Goal: Transaction & Acquisition: Purchase product/service

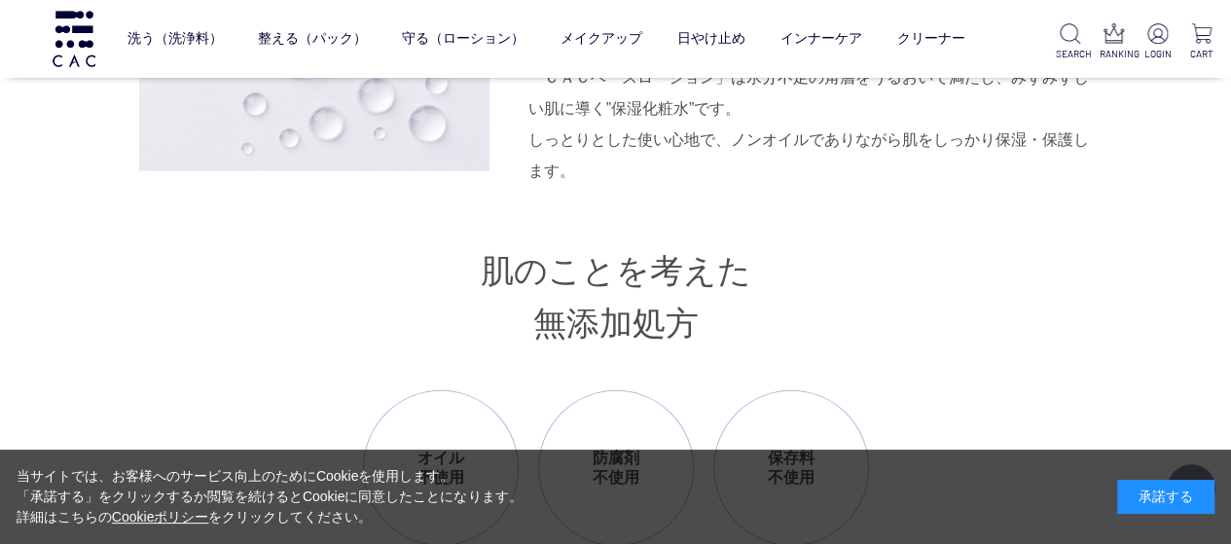
scroll to position [2758, 0]
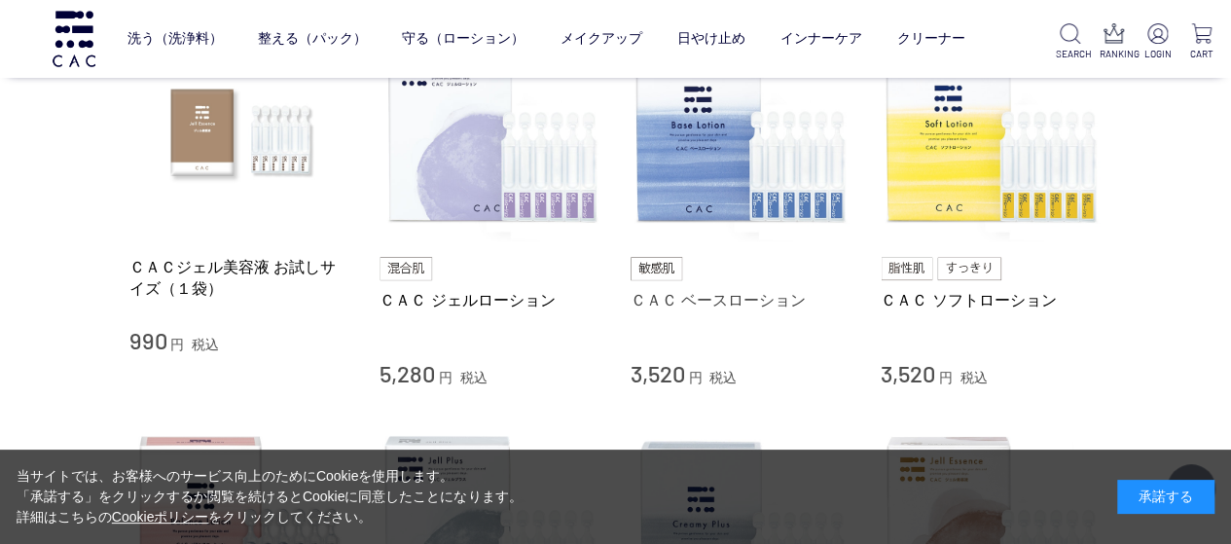
scroll to position [487, 0]
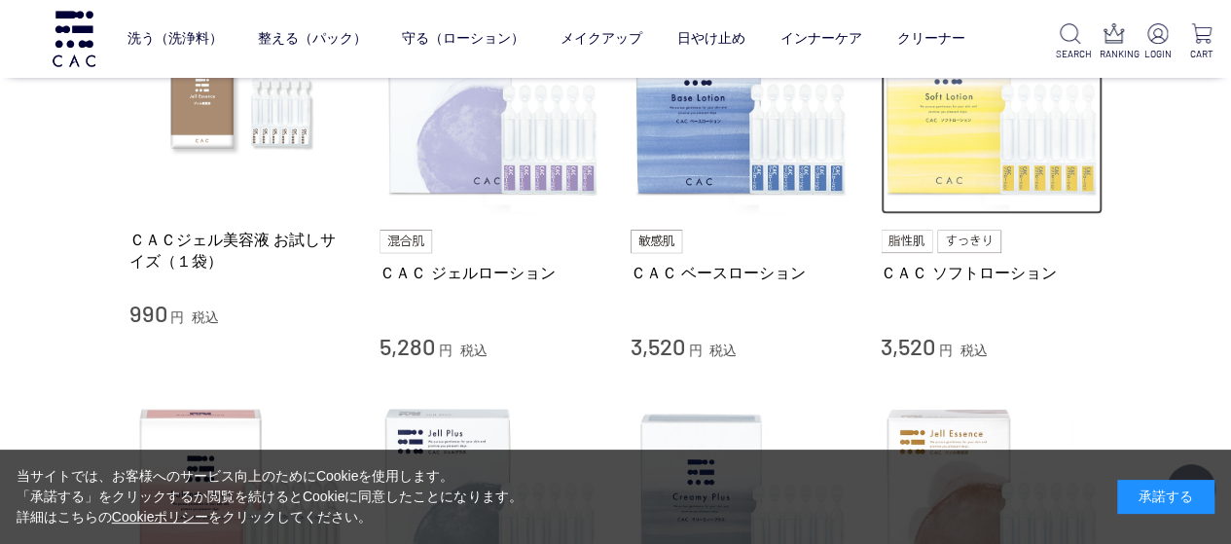
click at [971, 162] on img at bounding box center [992, 104] width 222 height 222
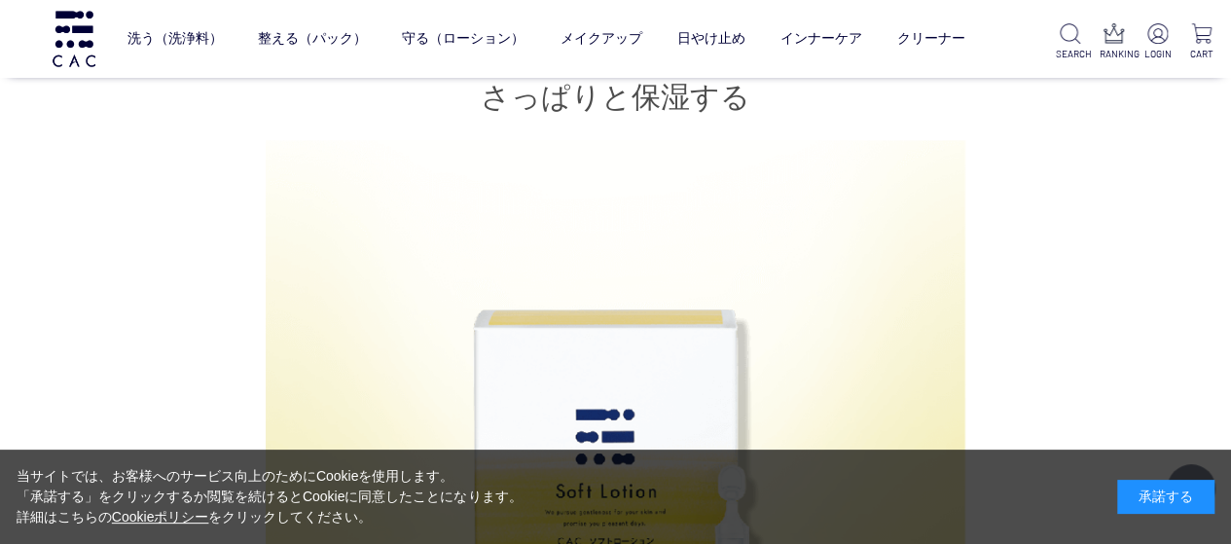
scroll to position [973, 0]
